Goal: Task Accomplishment & Management: Manage account settings

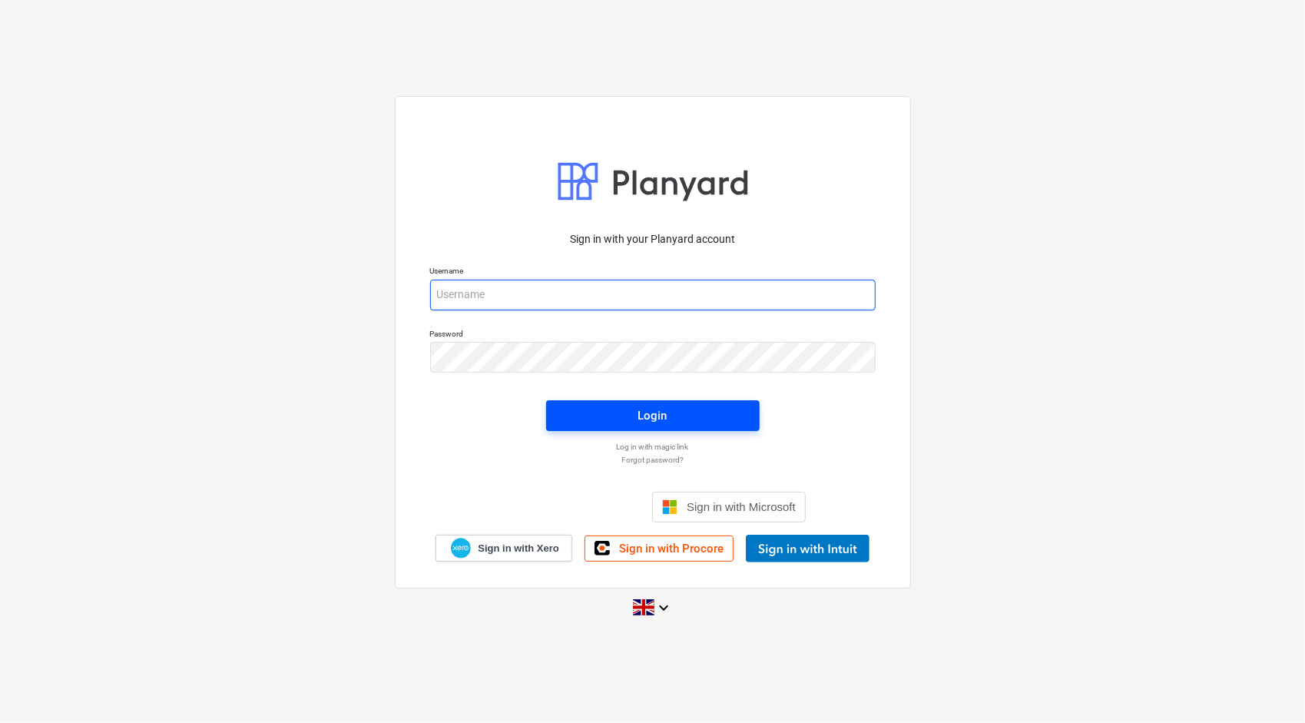
type input "[PERSON_NAME][EMAIL_ADDRESS][PERSON_NAME][DOMAIN_NAME]"
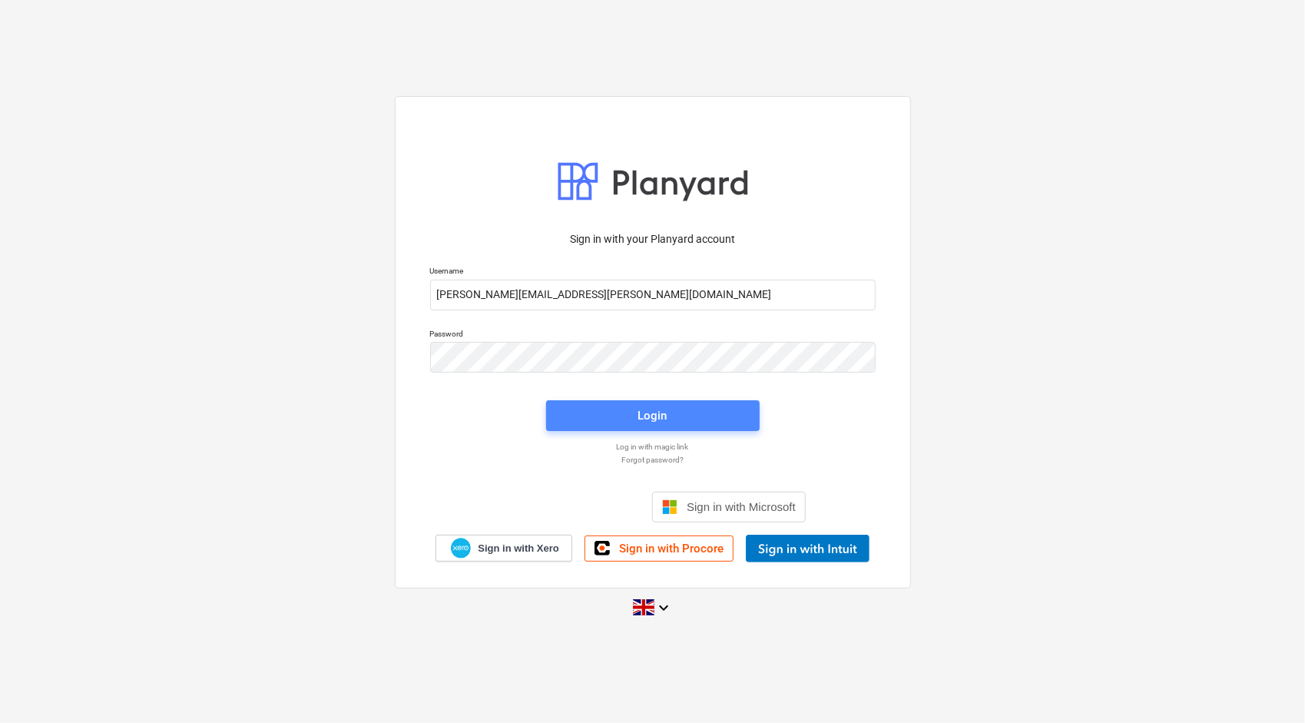
click at [608, 406] on span "Login" at bounding box center [653, 416] width 177 height 20
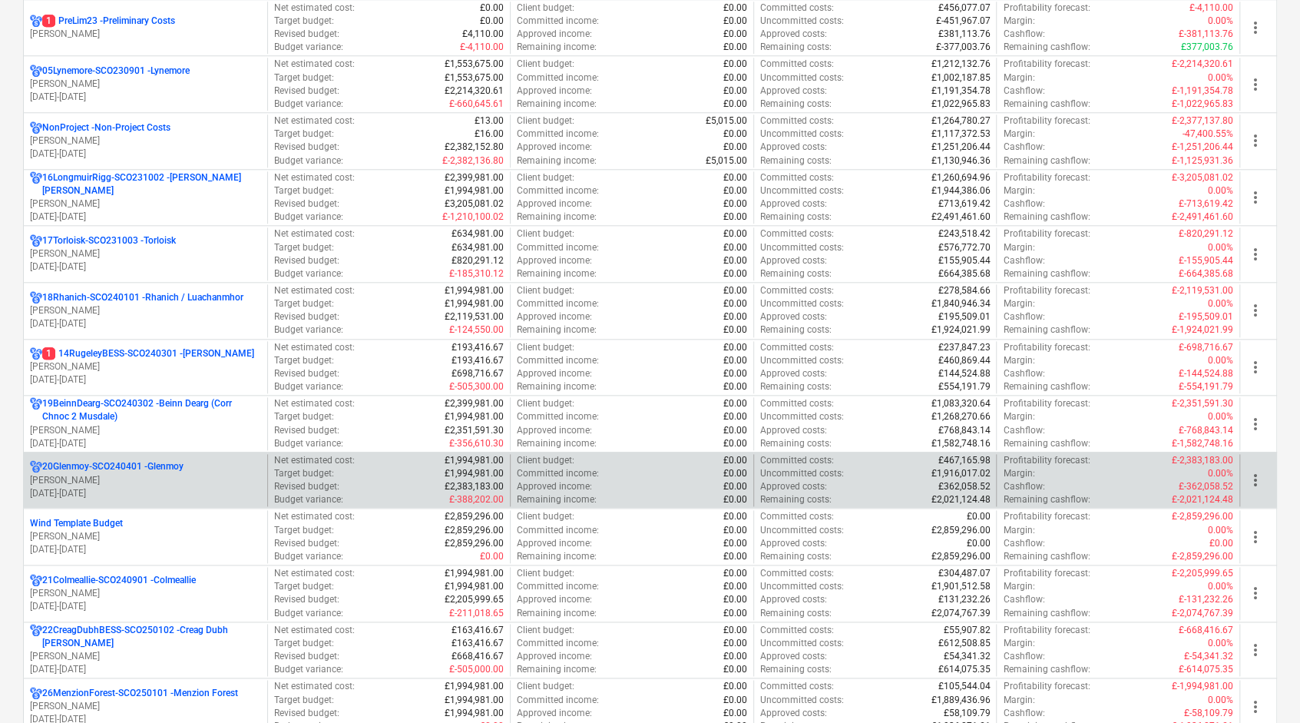
scroll to position [1152, 0]
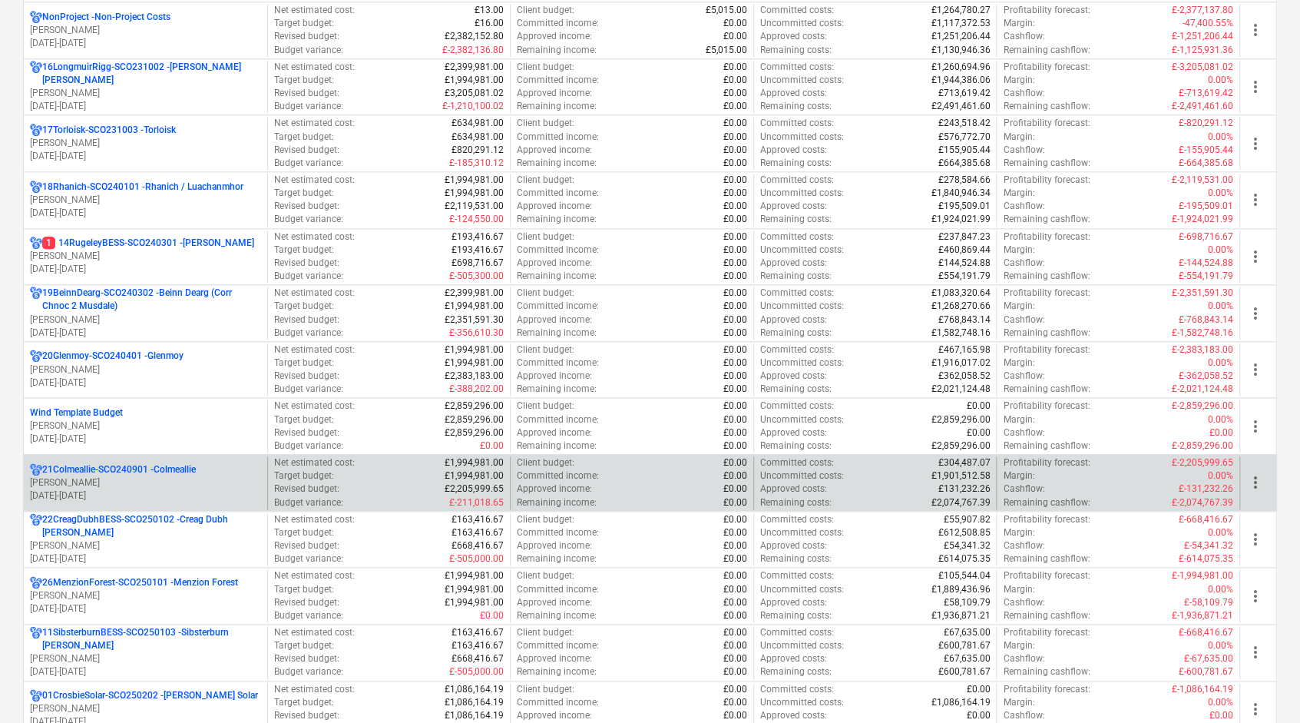
click at [157, 478] on p "[PERSON_NAME]" at bounding box center [145, 482] width 231 height 13
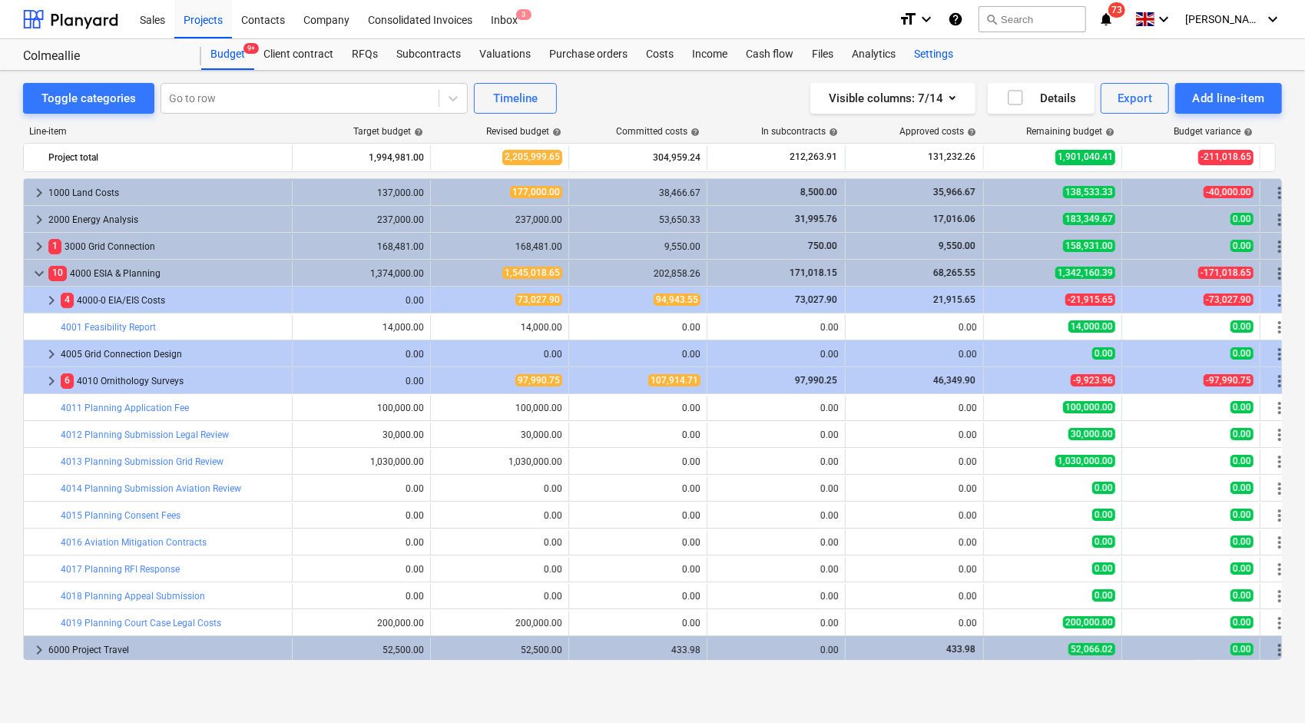
click at [927, 58] on div "Settings" at bounding box center [934, 54] width 58 height 31
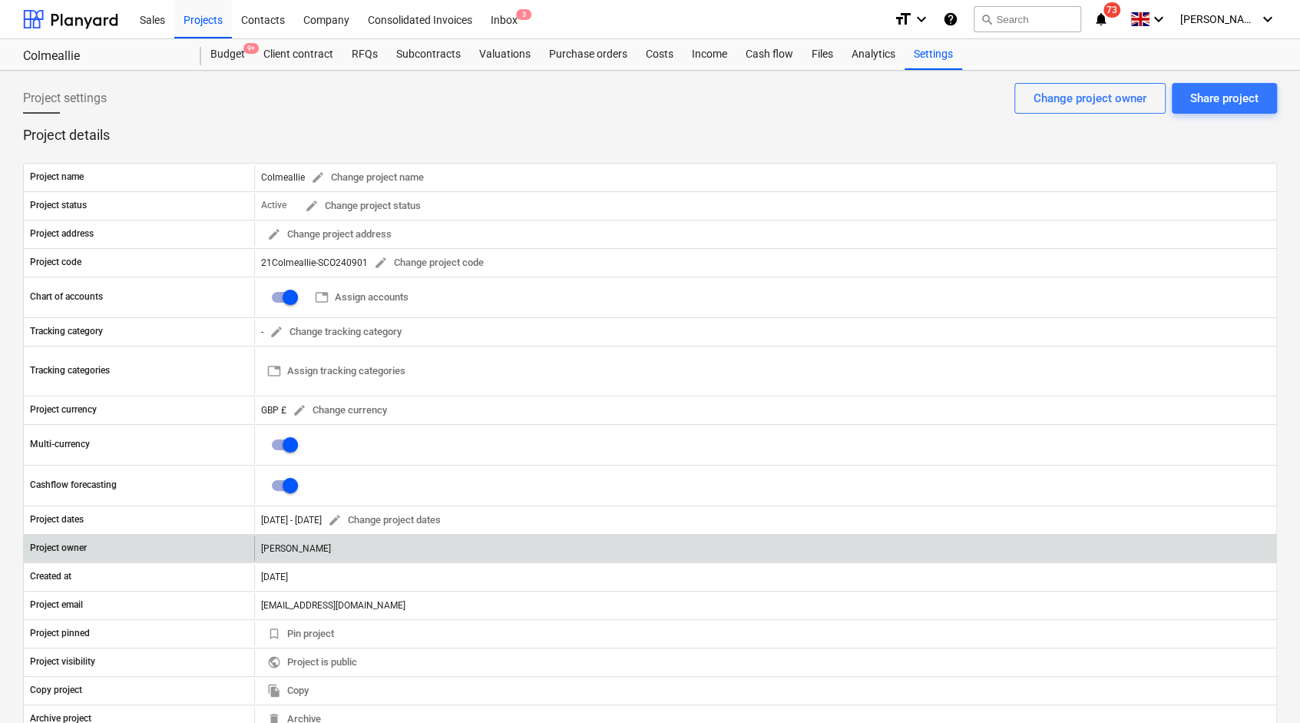
click at [334, 541] on div "[PERSON_NAME]" at bounding box center [765, 548] width 1022 height 25
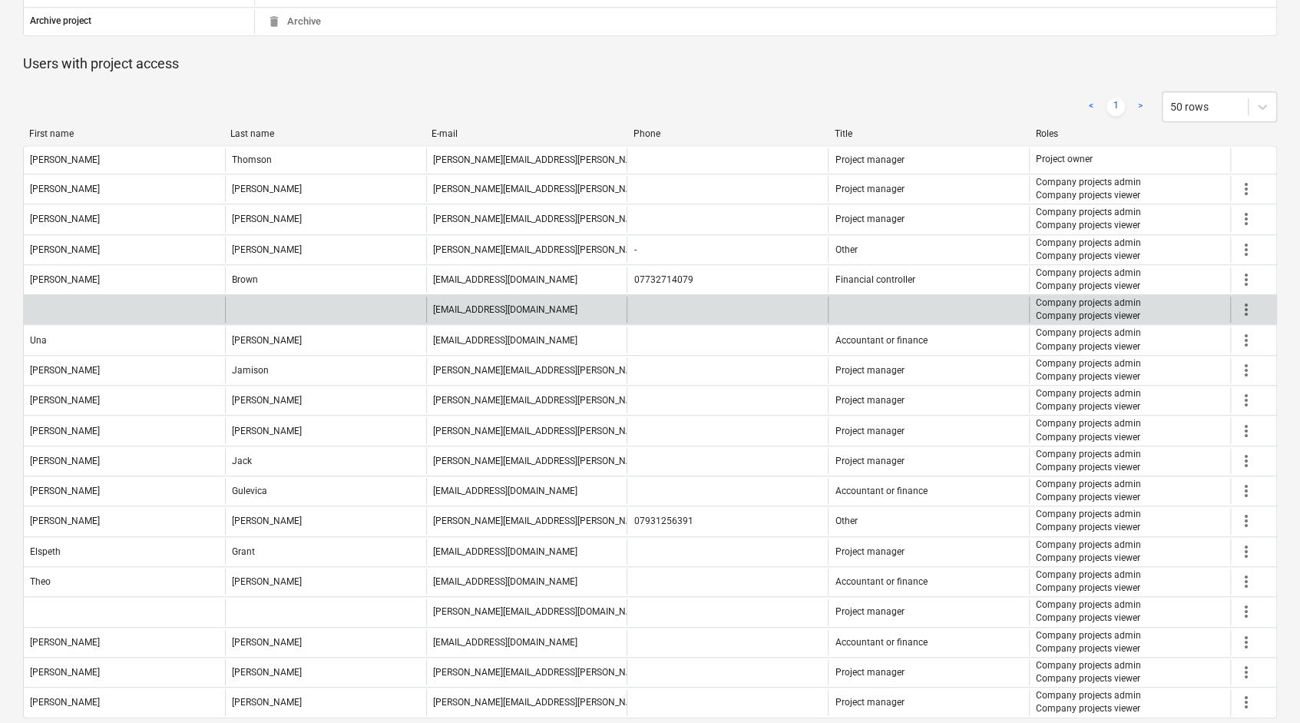
scroll to position [756, 0]
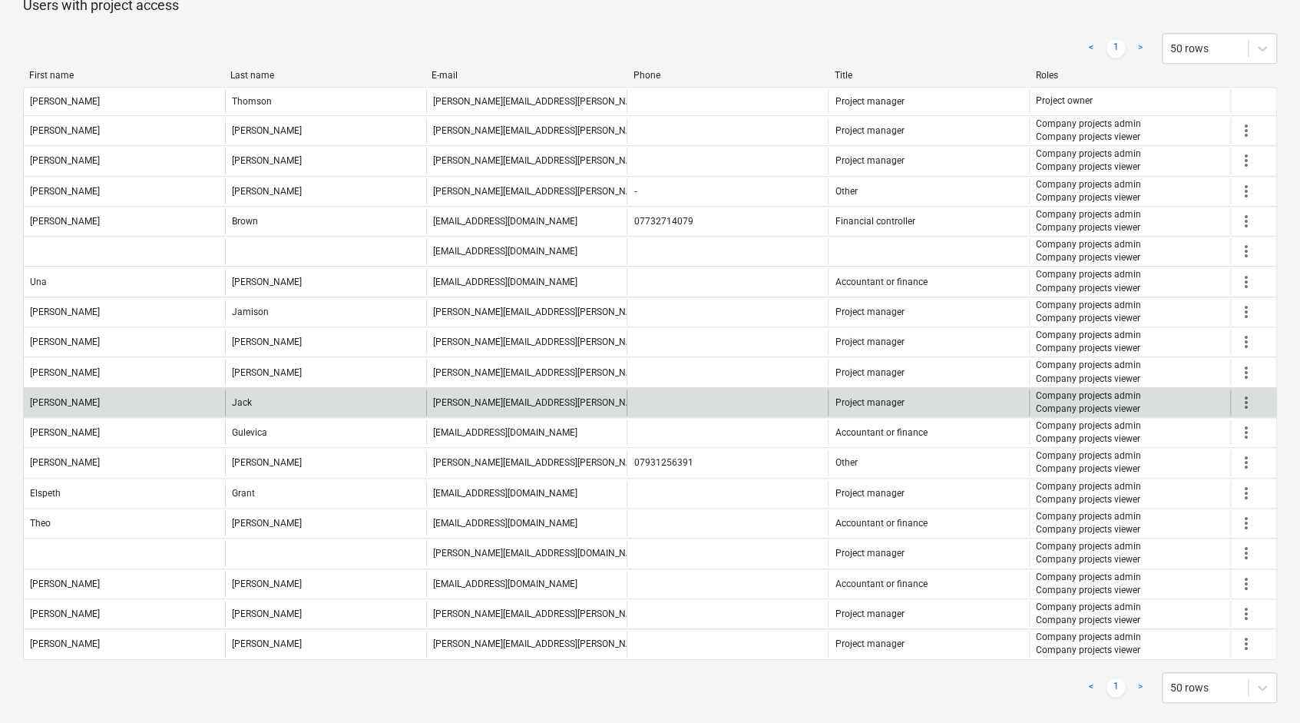
click at [1250, 393] on span "more_vert" at bounding box center [1246, 402] width 18 height 18
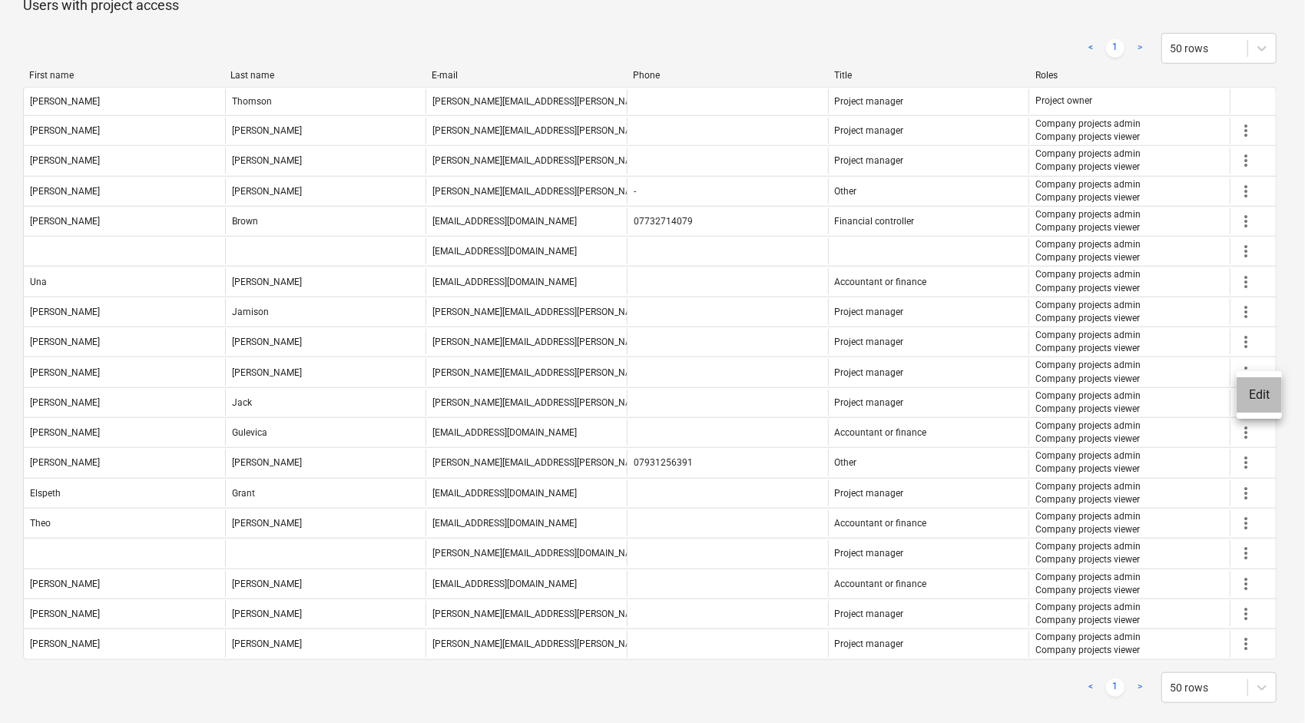
click at [1258, 395] on li "Edit" at bounding box center [1259, 394] width 45 height 35
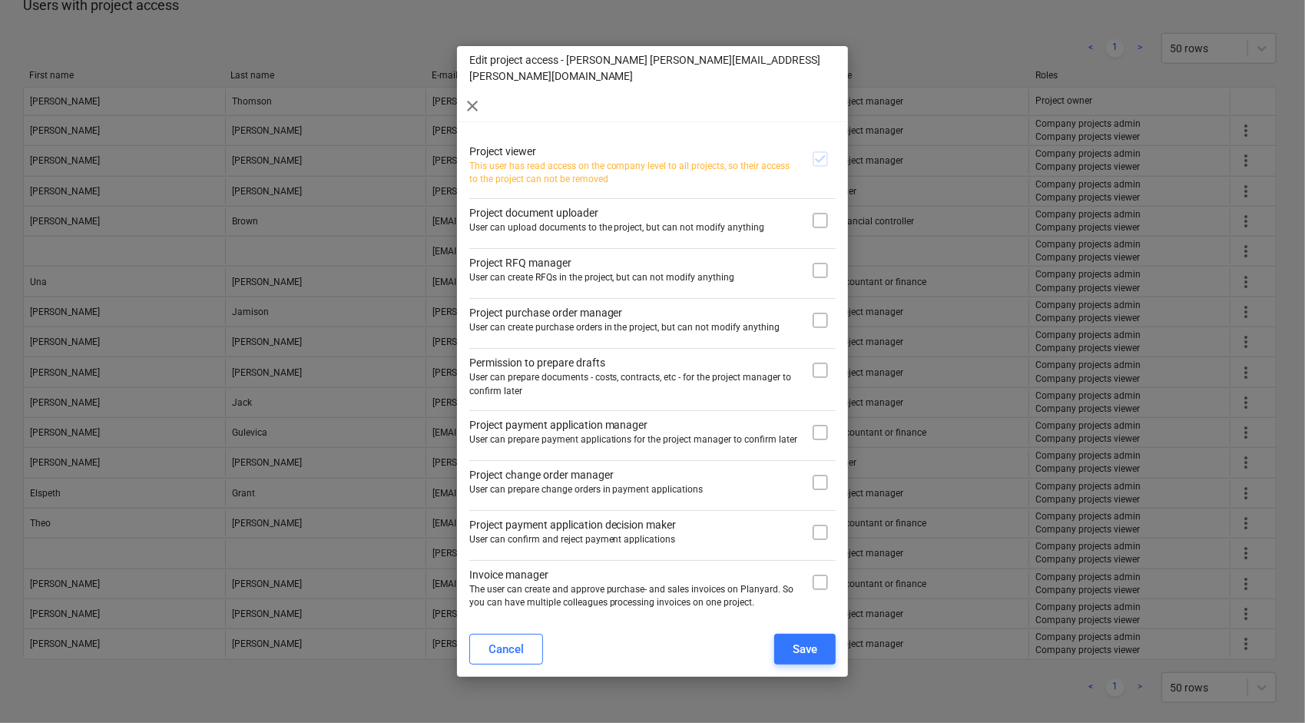
click at [482, 97] on span "close" at bounding box center [472, 106] width 18 height 18
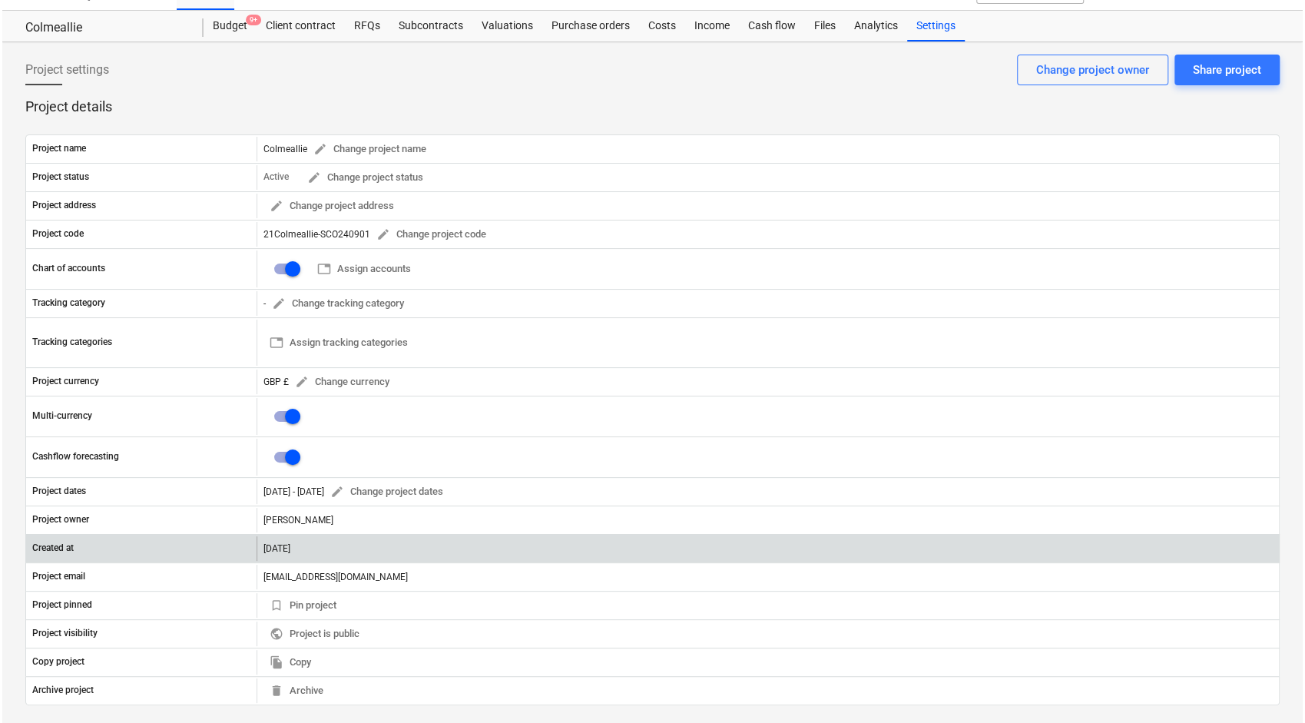
scroll to position [0, 0]
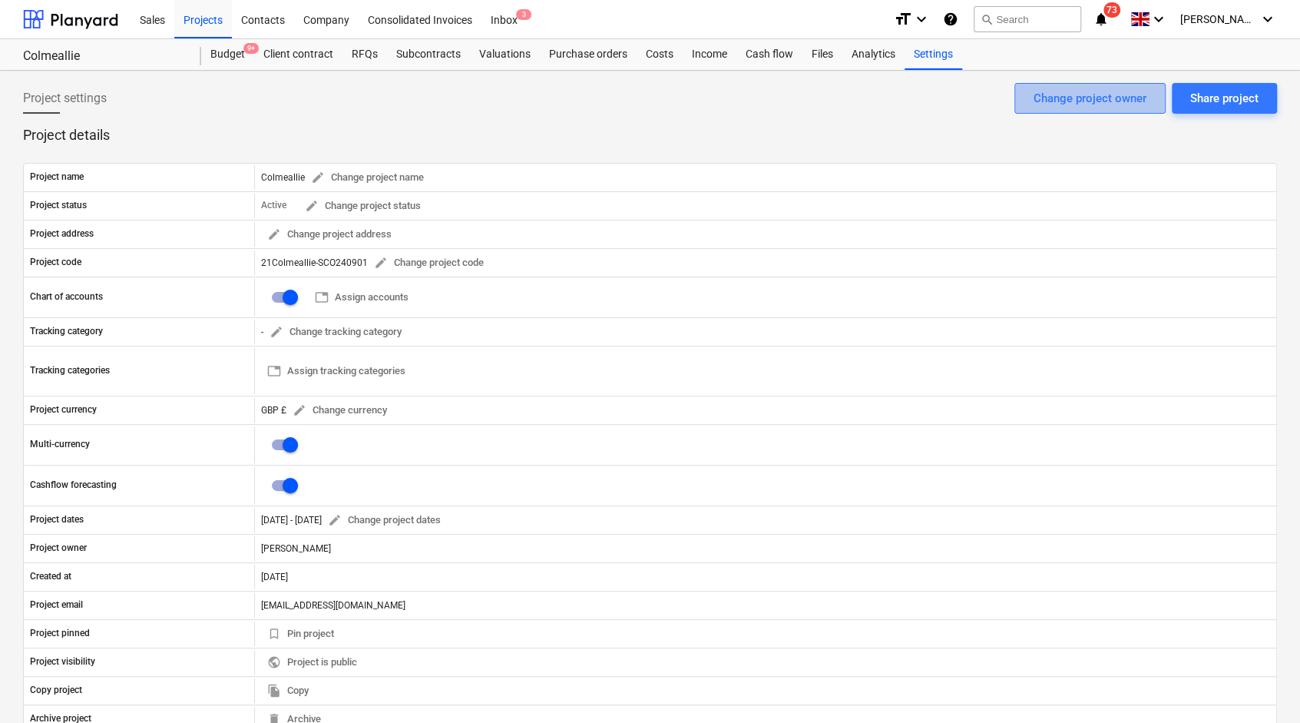
click at [1032, 105] on button "Change project owner" at bounding box center [1090, 98] width 151 height 31
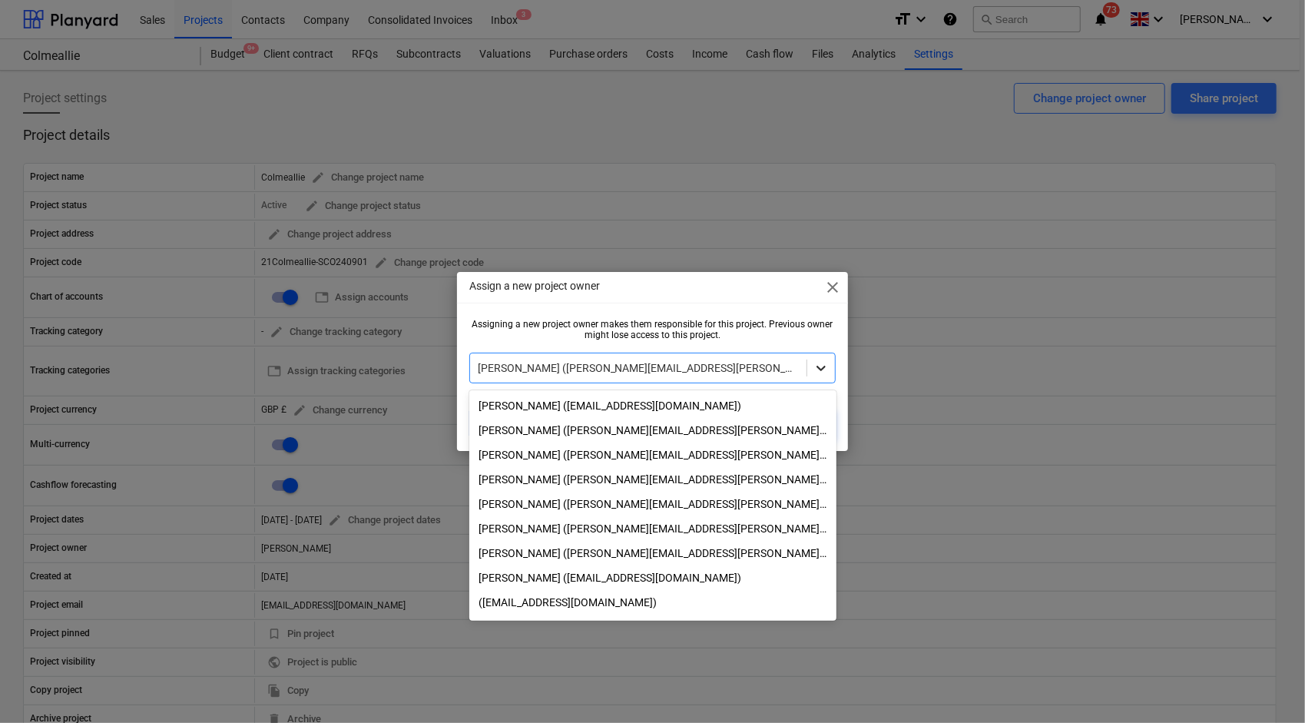
click at [819, 368] on icon at bounding box center [821, 368] width 9 height 5
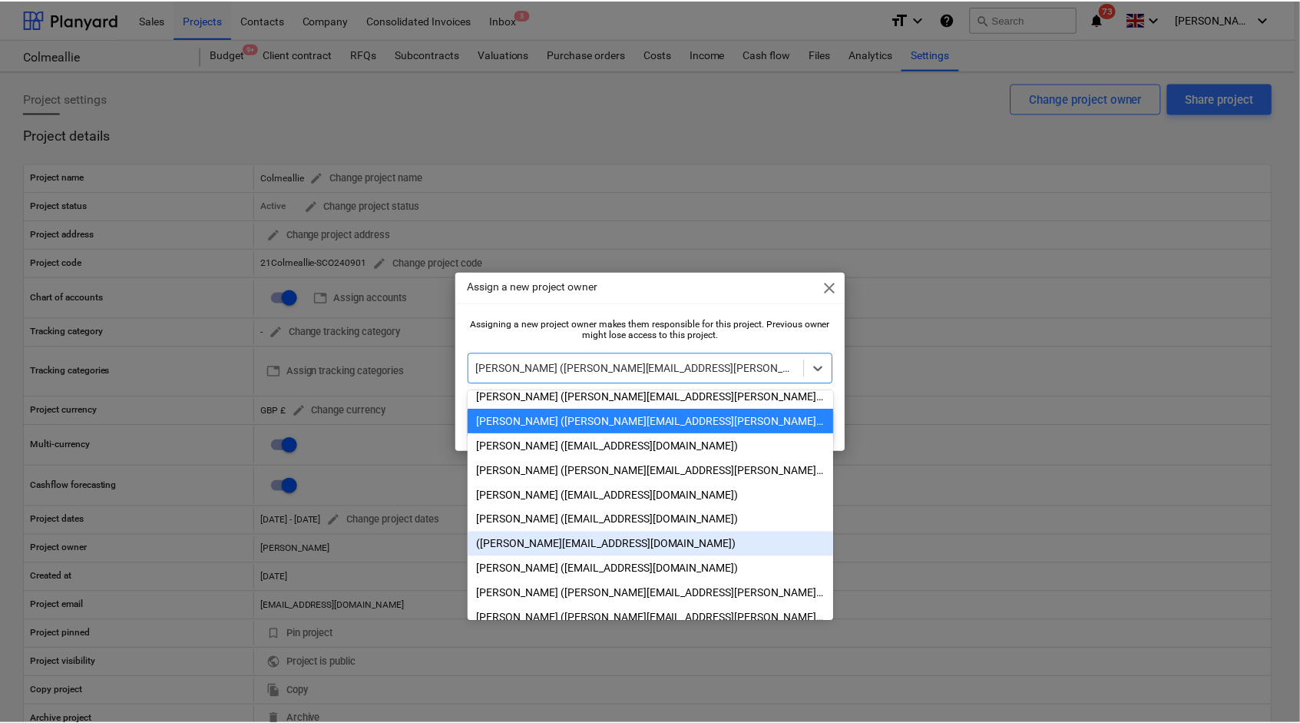
scroll to position [252, 0]
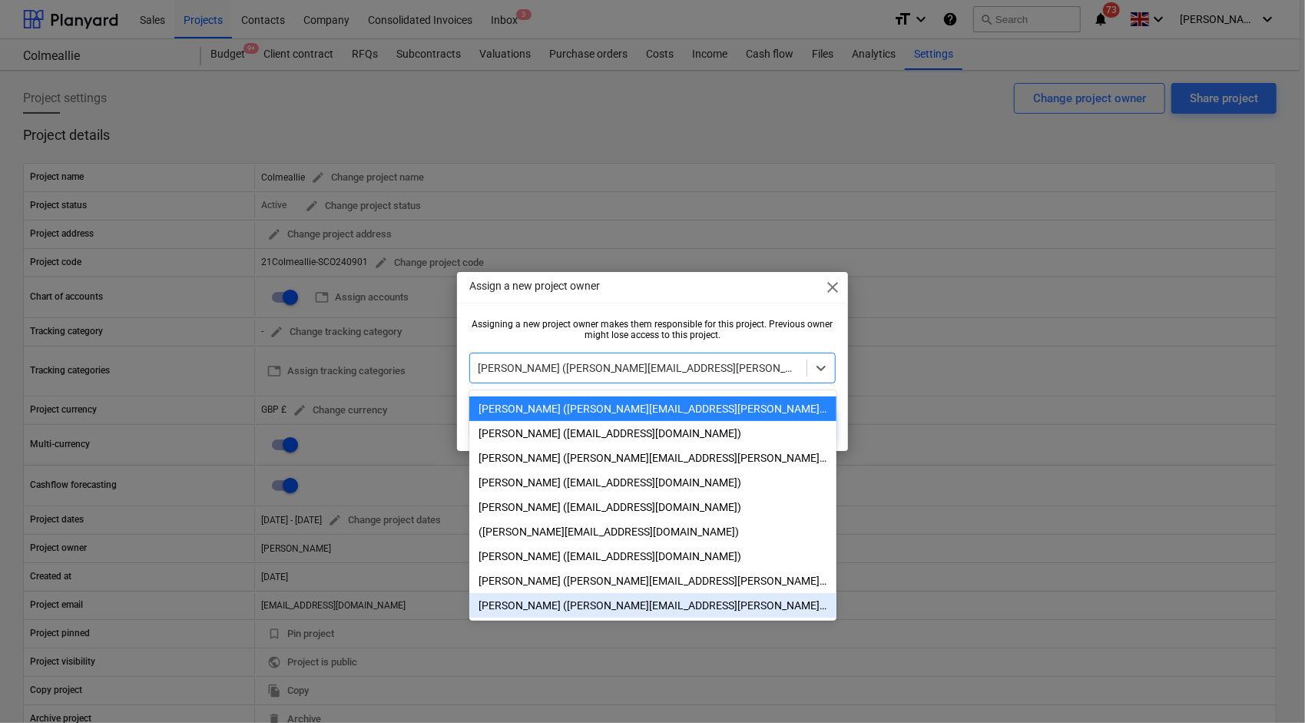
click at [551, 606] on div "[PERSON_NAME] ([PERSON_NAME][EMAIL_ADDRESS][PERSON_NAME][DOMAIN_NAME])" at bounding box center [652, 605] width 367 height 25
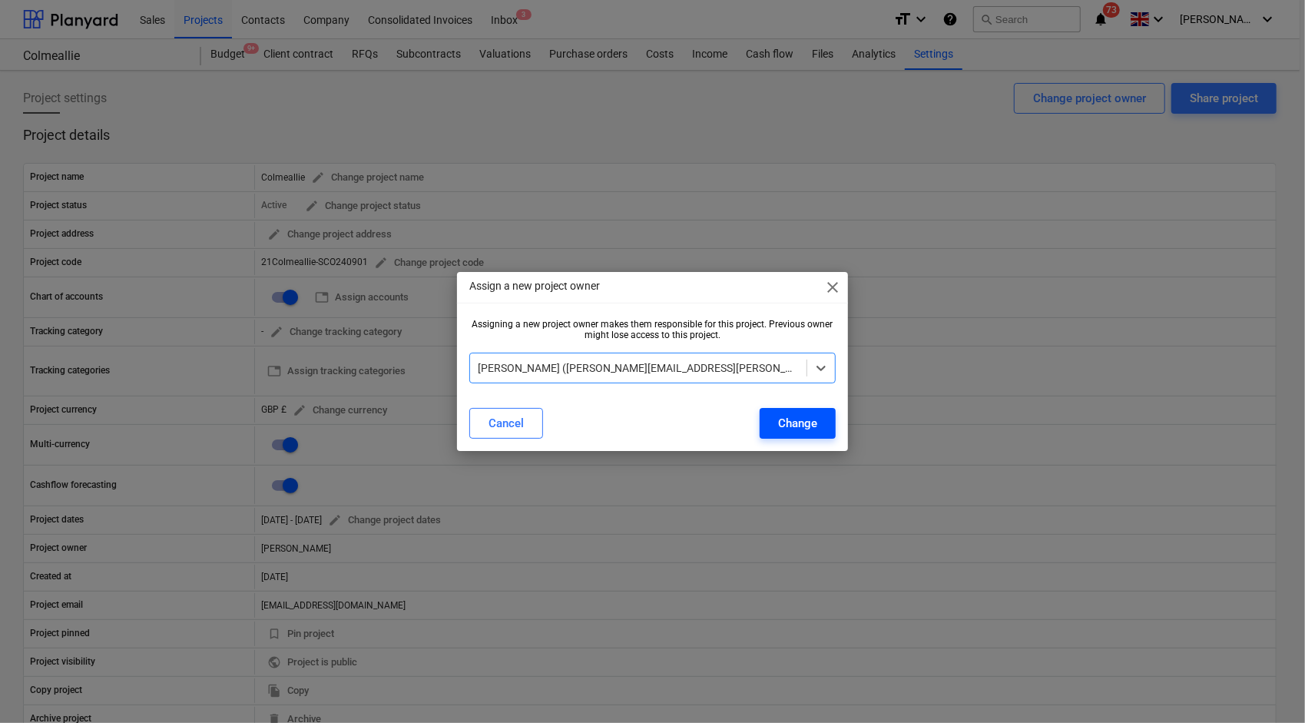
click at [800, 419] on div "Change" at bounding box center [797, 423] width 39 height 20
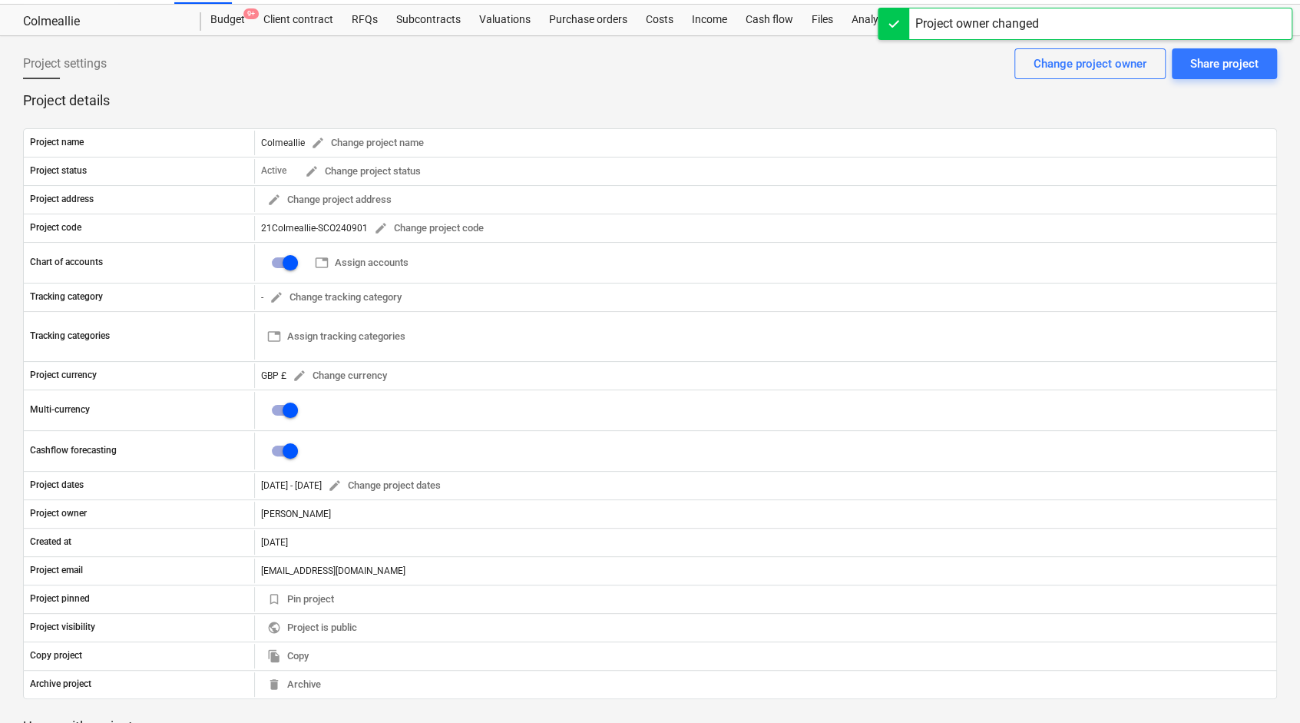
scroll to position [0, 0]
